Goal: Transaction & Acquisition: Purchase product/service

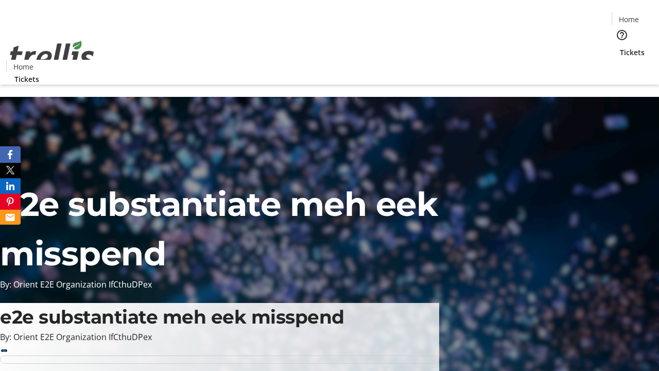
click at [630, 15] on span "Sign Up" at bounding box center [634, 14] width 30 height 12
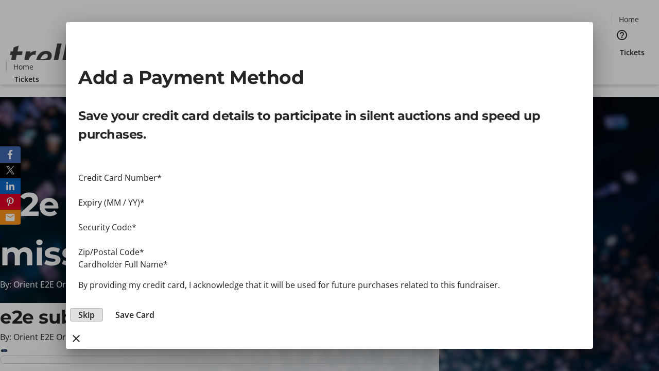
click at [95, 309] on span "Skip" at bounding box center [86, 315] width 16 height 12
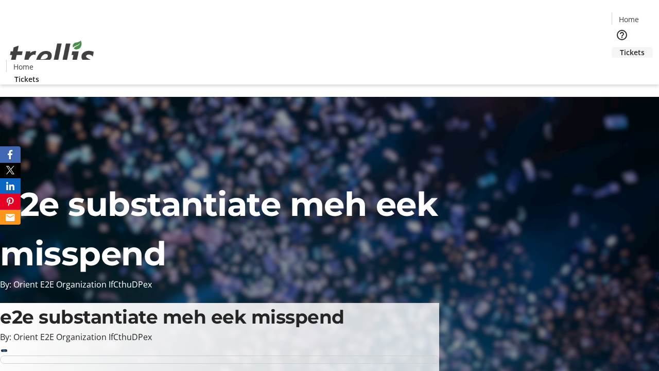
click at [620, 47] on span "Tickets" at bounding box center [632, 52] width 25 height 11
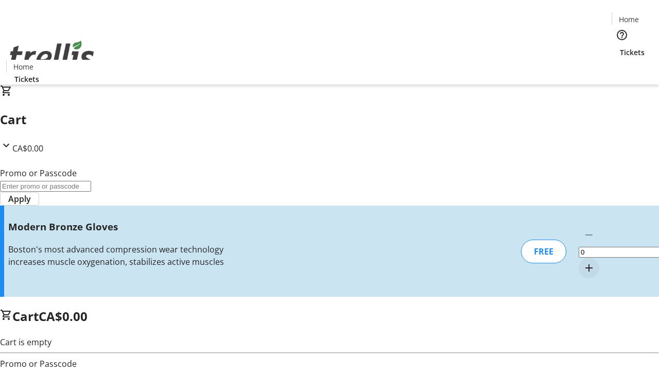
click at [583, 262] on mat-icon "Increment by one" at bounding box center [589, 268] width 12 height 12
type input "1"
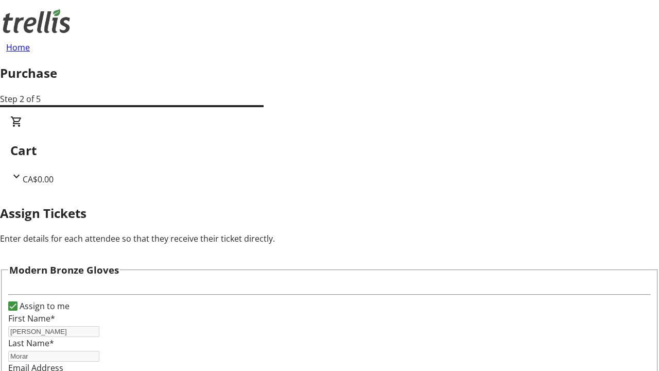
scroll to position [62, 0]
